Goal: Transaction & Acquisition: Purchase product/service

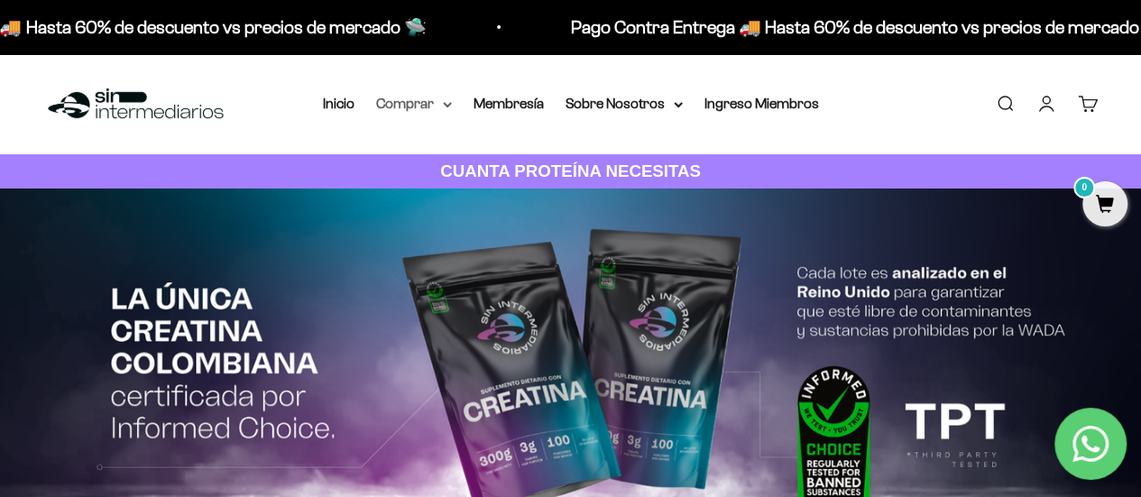
click at [413, 102] on summary "Comprar" at bounding box center [414, 103] width 76 height 23
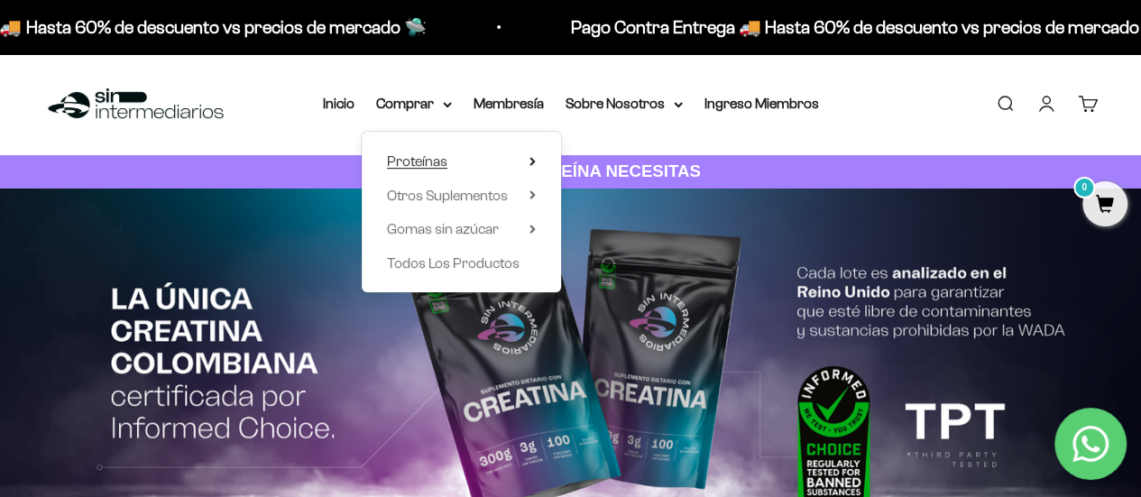
click at [458, 162] on summary "Proteínas" at bounding box center [461, 161] width 149 height 23
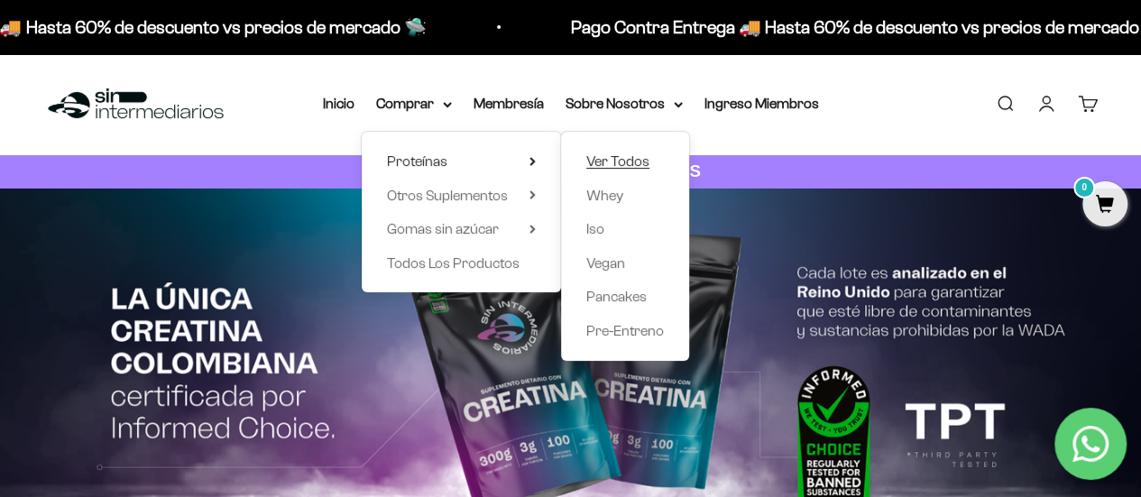
click at [602, 154] on span "Ver Todos" at bounding box center [617, 160] width 63 height 15
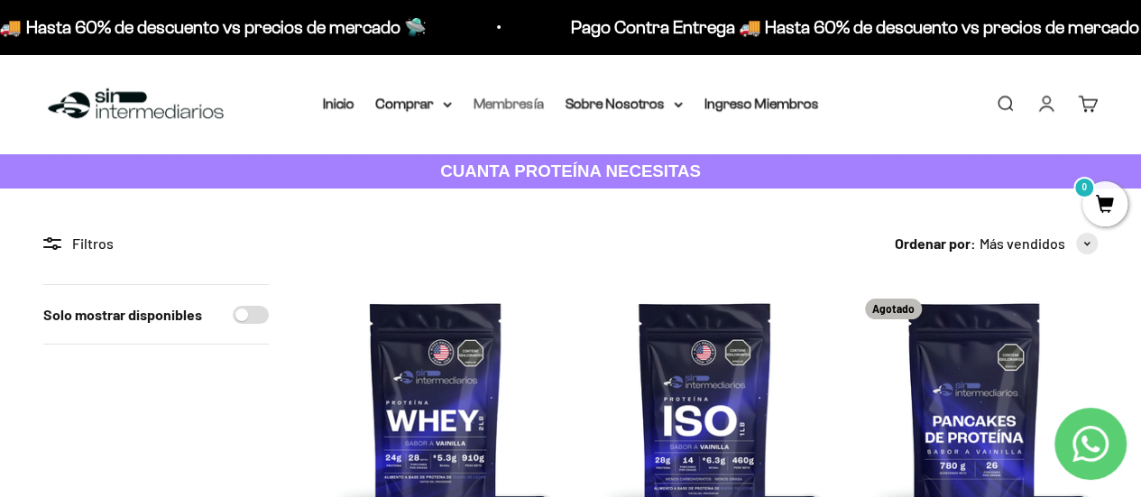
click at [491, 101] on link "Membresía" at bounding box center [508, 103] width 70 height 15
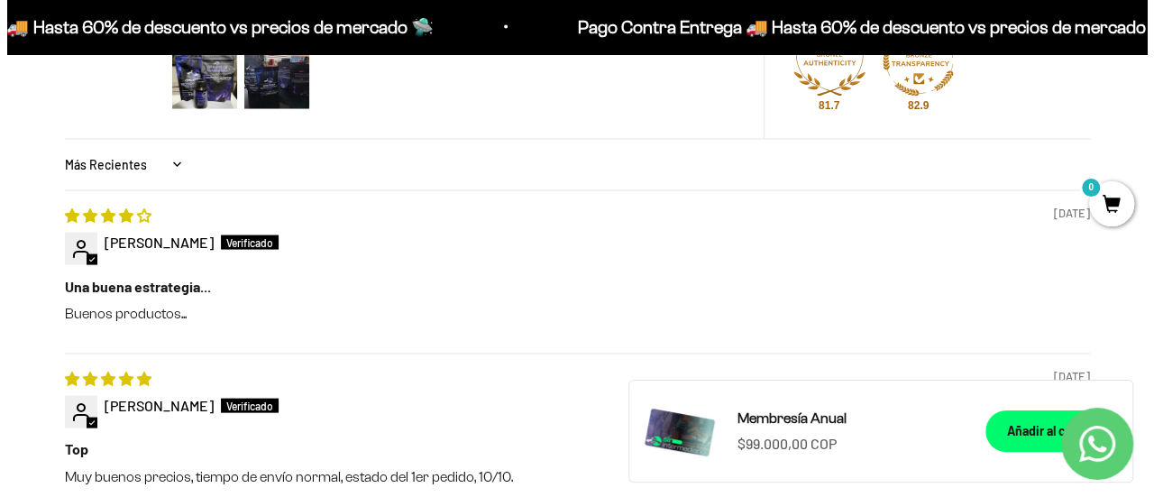
scroll to position [1569, 0]
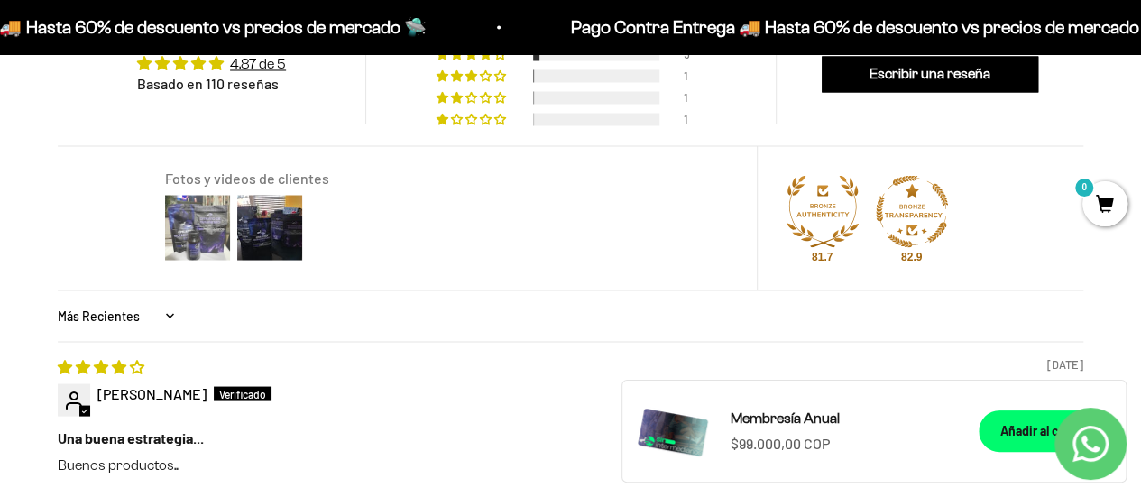
click at [188, 245] on img at bounding box center [197, 227] width 72 height 72
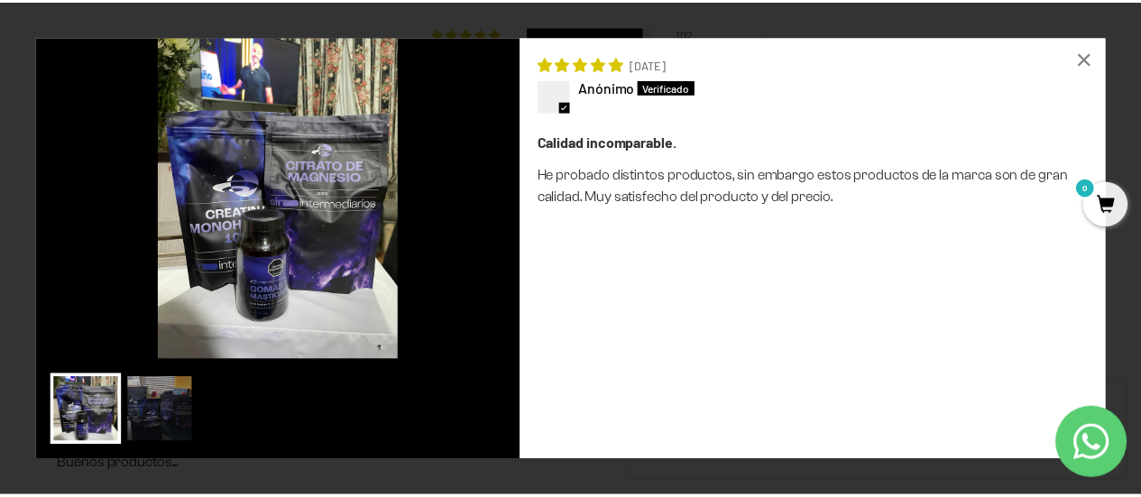
scroll to position [0, 0]
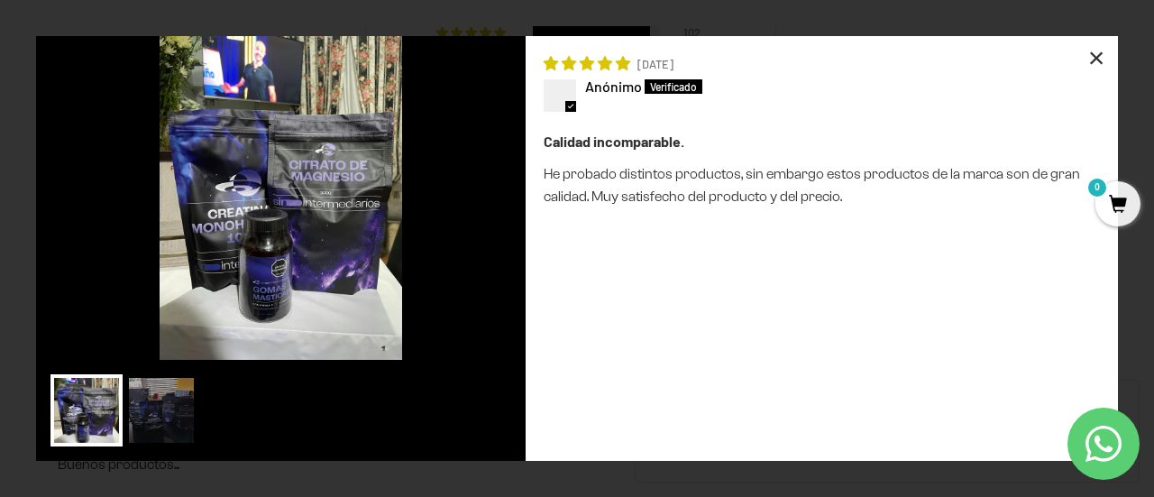
click at [1086, 60] on div "×" at bounding box center [1096, 57] width 43 height 43
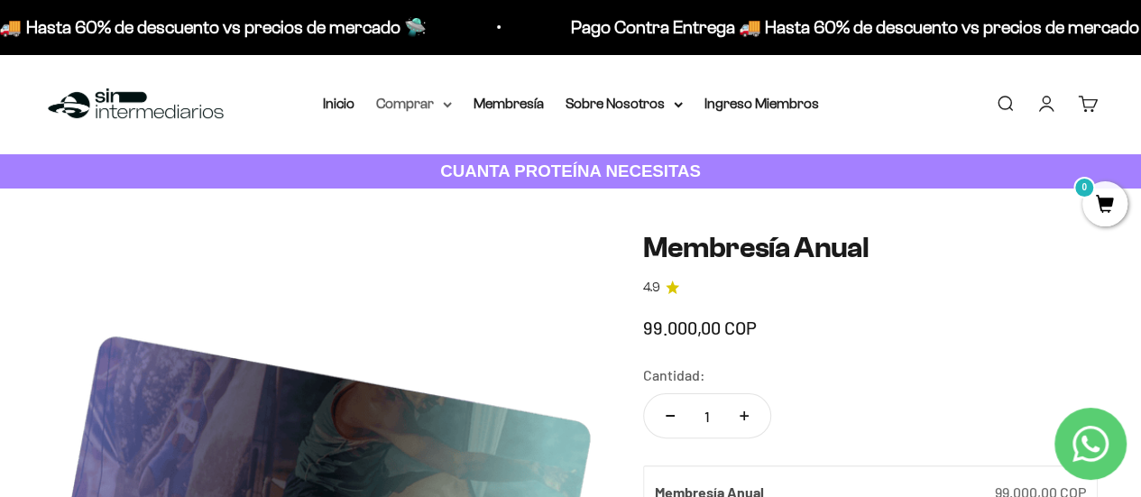
click at [449, 104] on icon at bounding box center [447, 105] width 7 height 4
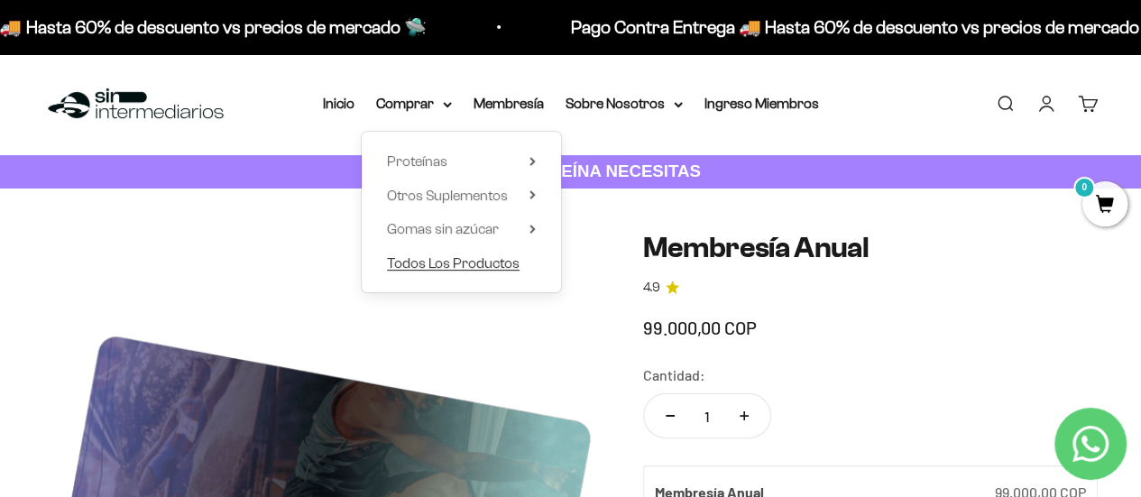
click at [458, 259] on span "Todos Los Productos" at bounding box center [453, 262] width 133 height 15
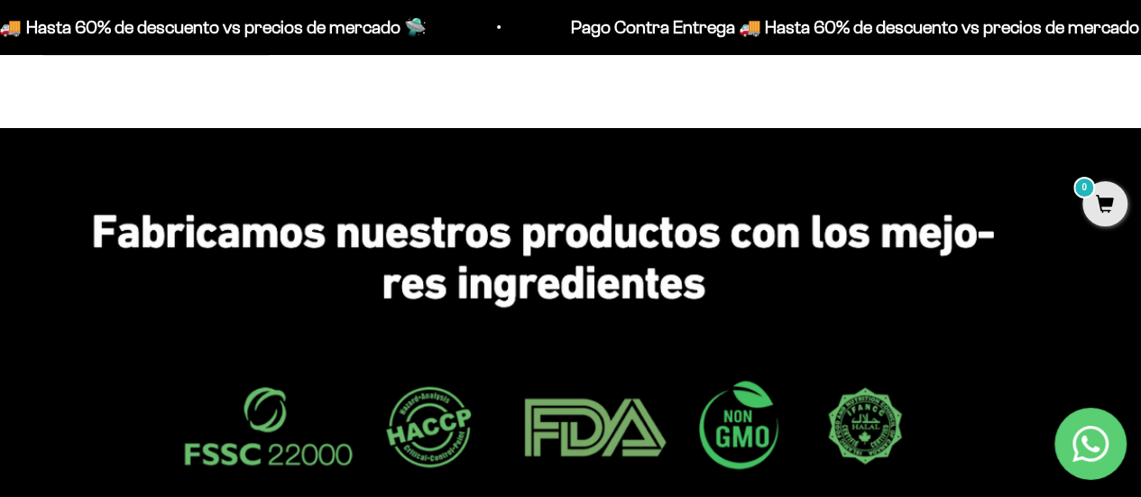
scroll to position [3457, 0]
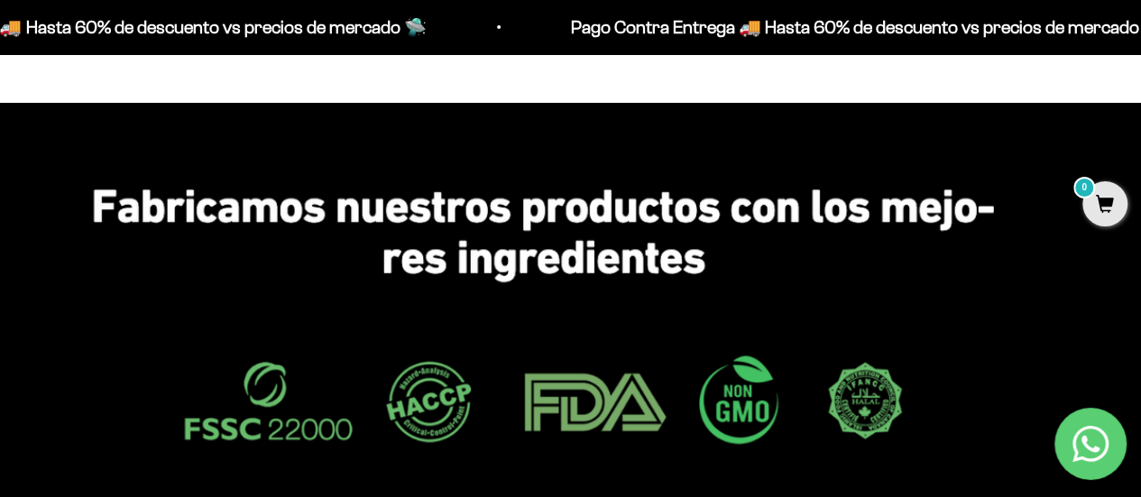
click at [1135, 391] on img at bounding box center [570, 417] width 1141 height 629
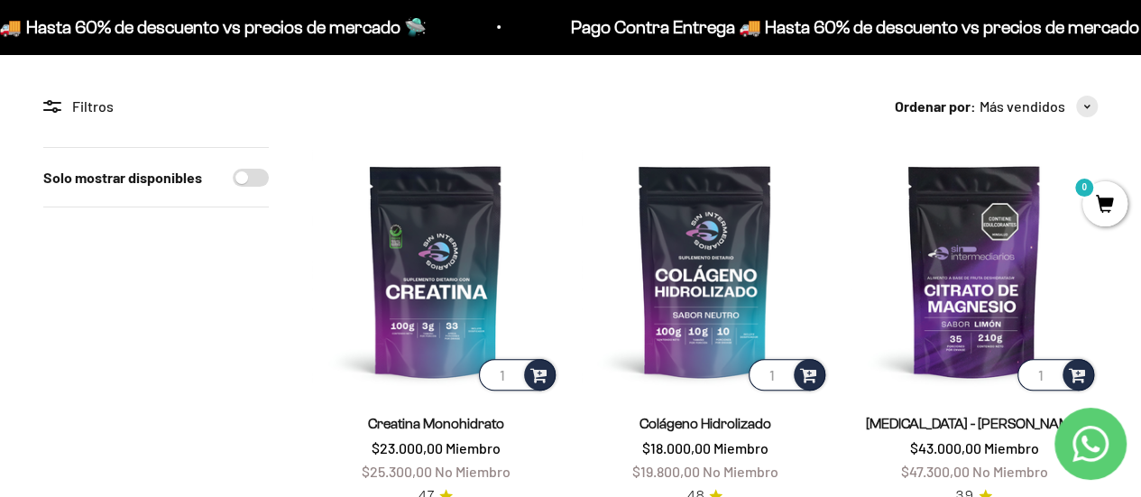
scroll to position [0, 0]
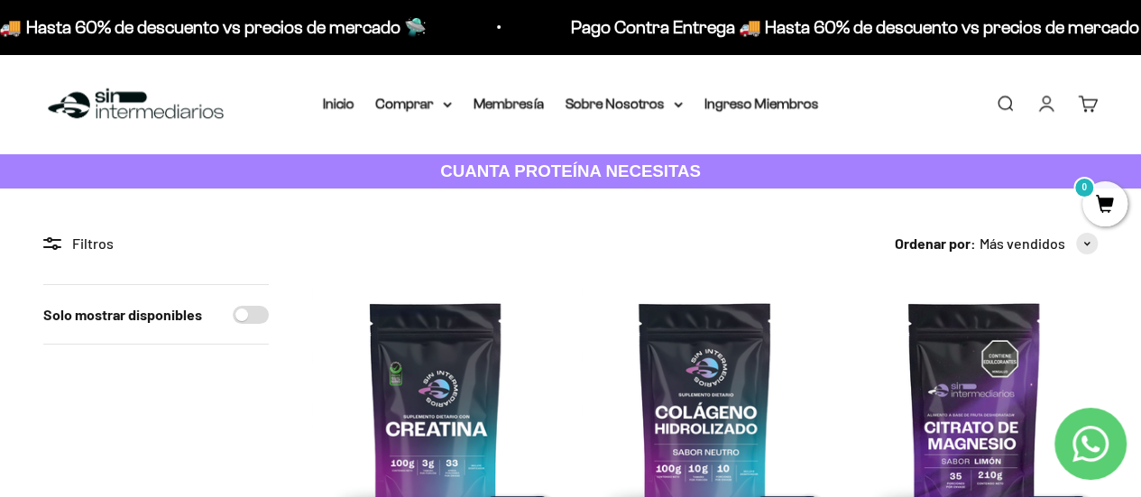
click at [730, 91] on div "Menú [GEOGRAPHIC_DATA] Inicio Comprar Proteínas Ver Todos Whey Iso Vegan Pancak…" at bounding box center [570, 104] width 1141 height 100
click at [414, 104] on summary "Comprar" at bounding box center [414, 103] width 76 height 23
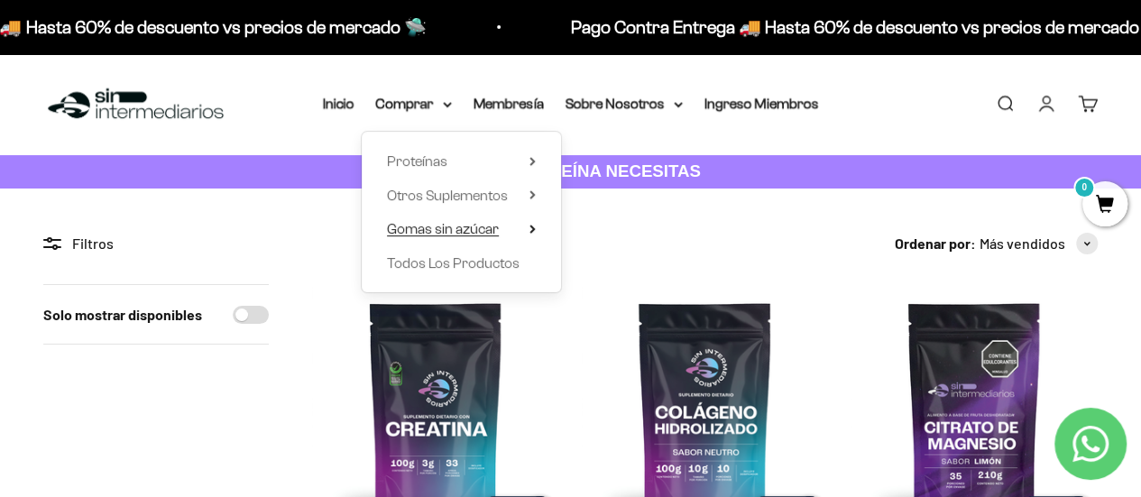
click at [461, 221] on span "Gomas sin azúcar" at bounding box center [443, 228] width 112 height 15
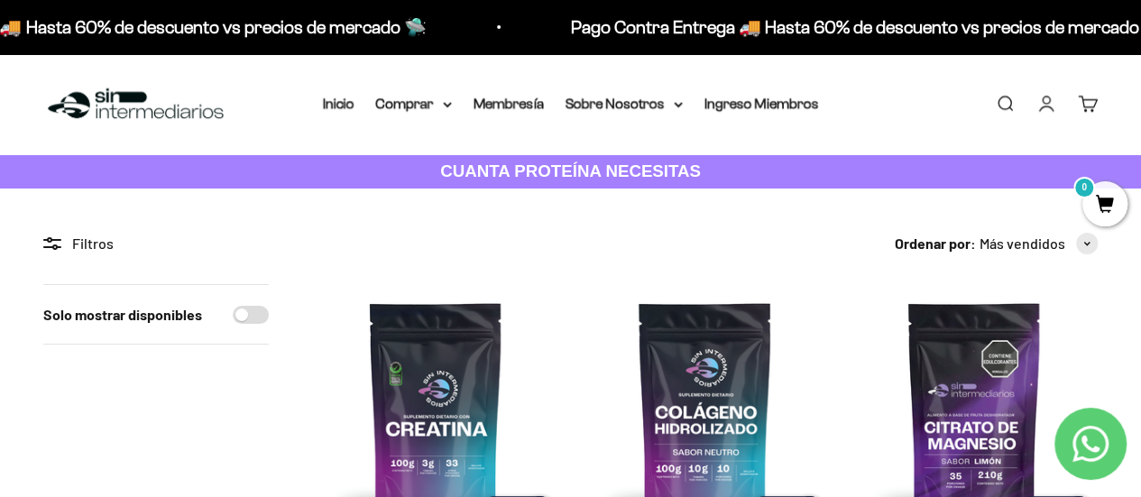
click at [206, 99] on img at bounding box center [135, 104] width 185 height 39
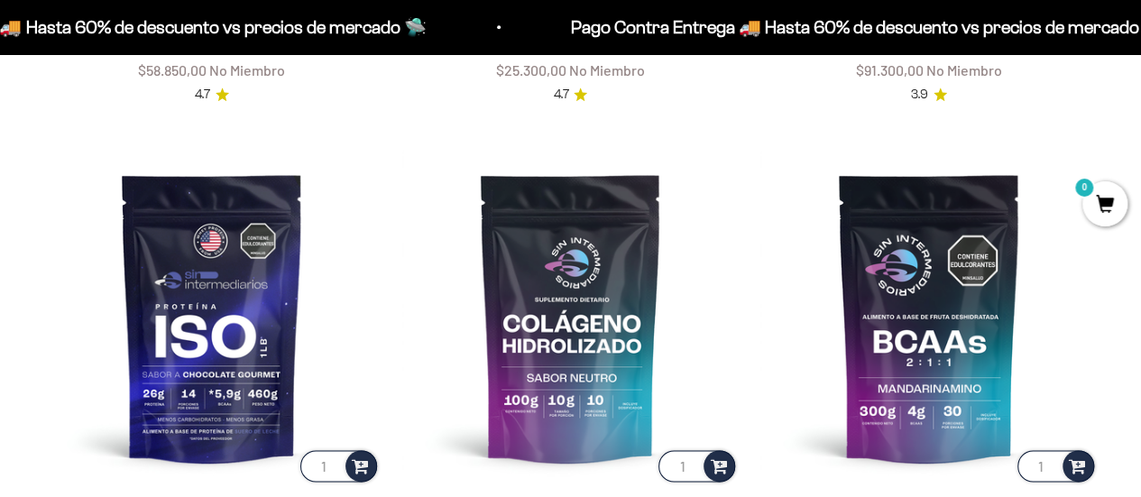
scroll to position [1052, 0]
